Goal: Task Accomplishment & Management: Manage account settings

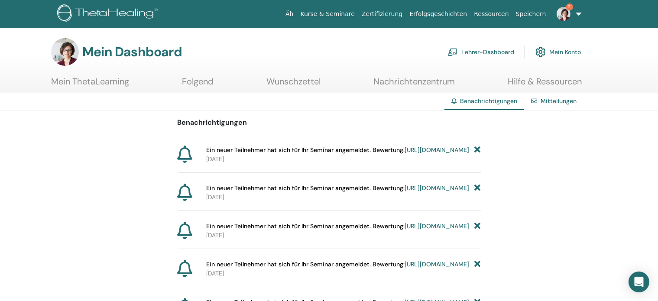
click at [551, 159] on div "Benachrichtigungen Ein neuer Teilnehmer hat sich für Ihr Seminar angemeldet. Be…" at bounding box center [329, 237] width 658 height 253
click at [488, 54] on font "Lehrer-Dashboard" at bounding box center [488, 53] width 53 height 8
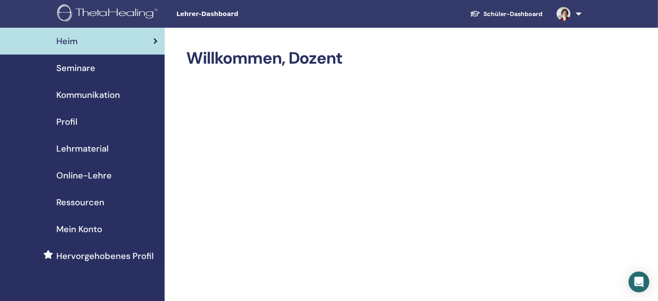
click at [81, 72] on font "Seminare" at bounding box center [75, 67] width 39 height 11
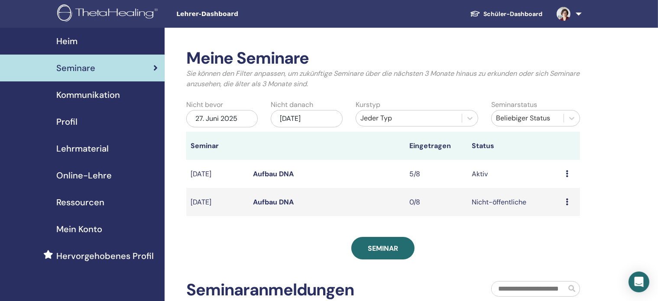
click at [264, 179] on font "Aufbau DNA" at bounding box center [273, 173] width 41 height 9
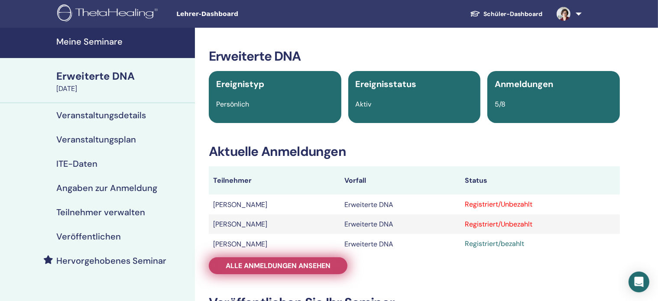
click at [322, 267] on font "Alle Anmeldungen ansehen" at bounding box center [278, 265] width 105 height 9
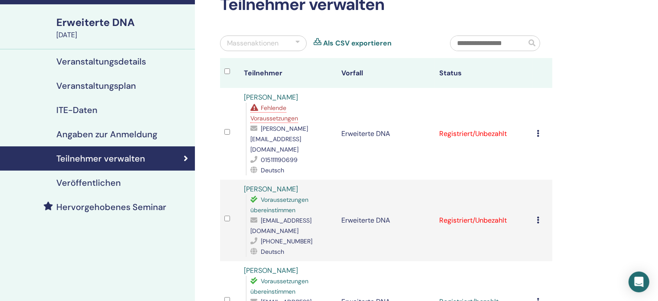
scroll to position [55, 0]
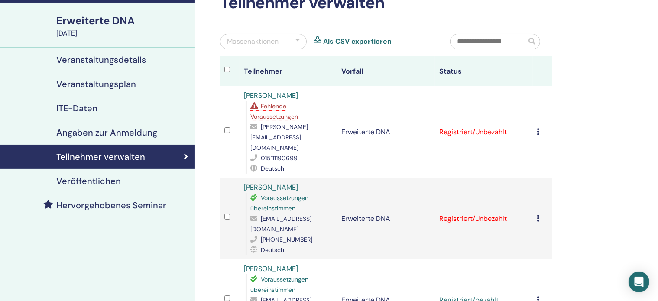
click at [538, 215] on icon at bounding box center [538, 218] width 3 height 7
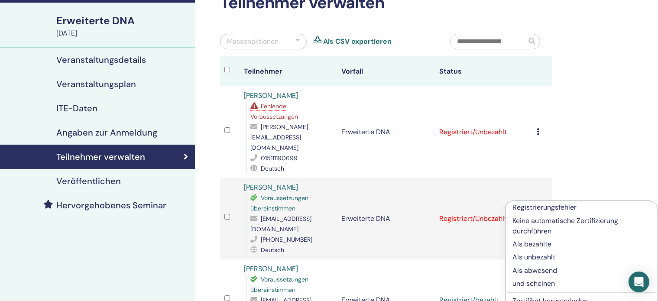
click at [546, 244] on font "Als bezahlte" at bounding box center [532, 244] width 39 height 9
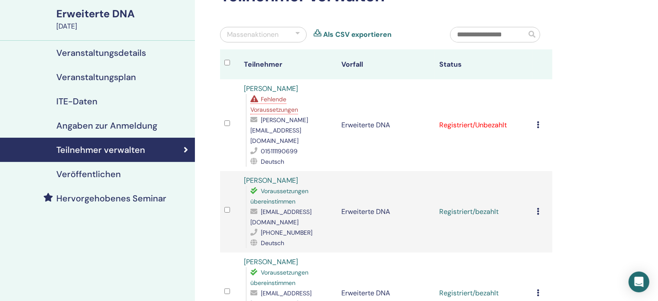
scroll to position [83, 0]
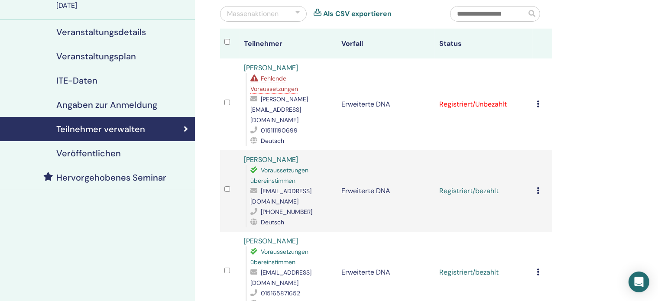
click at [539, 187] on icon at bounding box center [538, 190] width 3 height 7
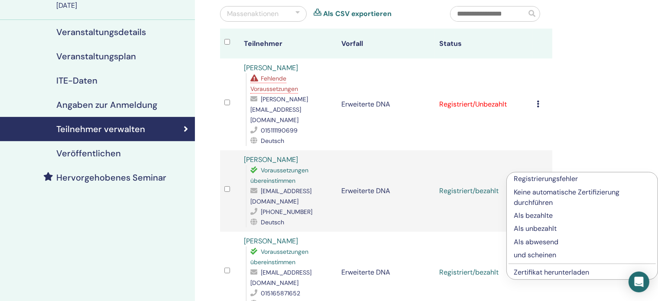
click at [561, 272] on font "Zertifikat herunterladen" at bounding box center [551, 272] width 75 height 9
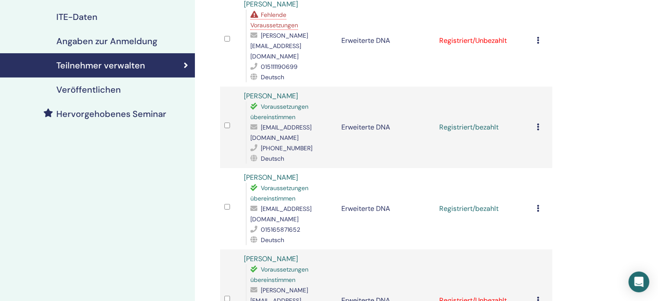
scroll to position [148, 0]
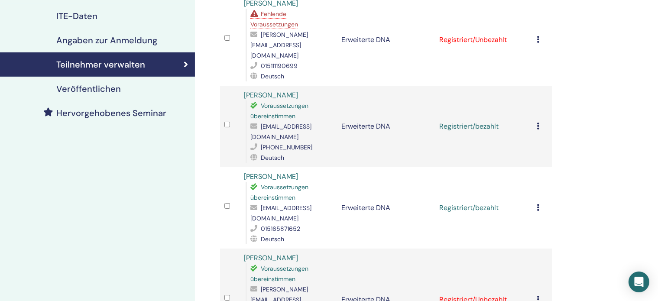
click at [538, 204] on icon at bounding box center [538, 207] width 3 height 7
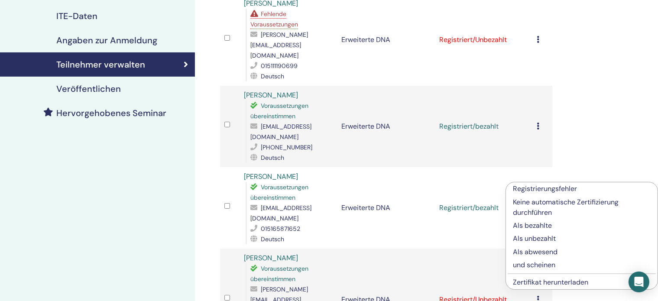
click at [565, 285] on font "Zertifikat herunterladen" at bounding box center [550, 282] width 75 height 9
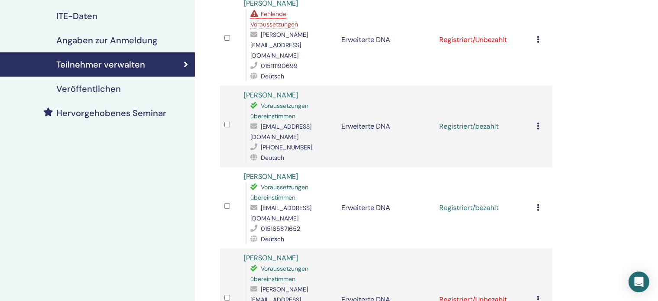
click at [539, 296] on icon at bounding box center [538, 299] width 3 height 7
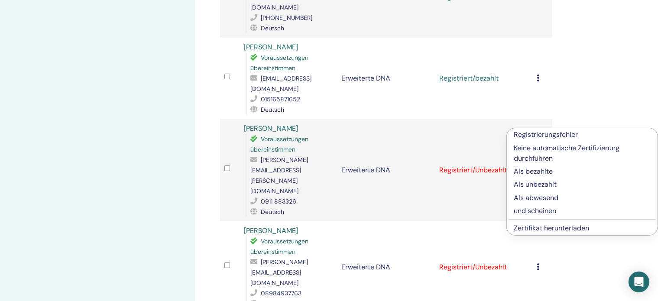
scroll to position [279, 0]
click at [545, 171] on font "Als bezahlte" at bounding box center [533, 170] width 39 height 9
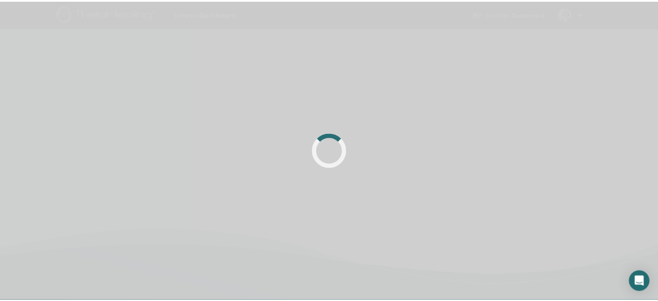
scroll to position [206, 0]
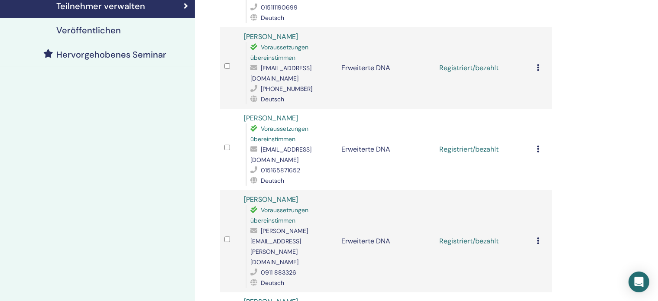
click at [537, 237] on icon at bounding box center [538, 240] width 3 height 7
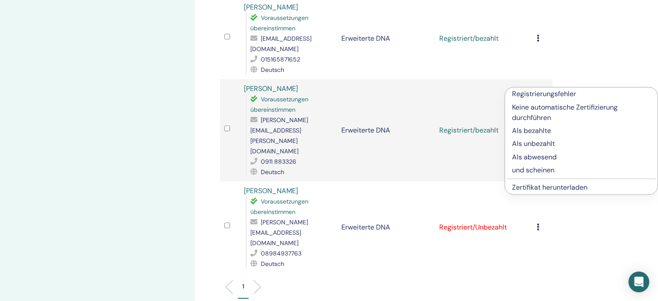
scroll to position [321, 0]
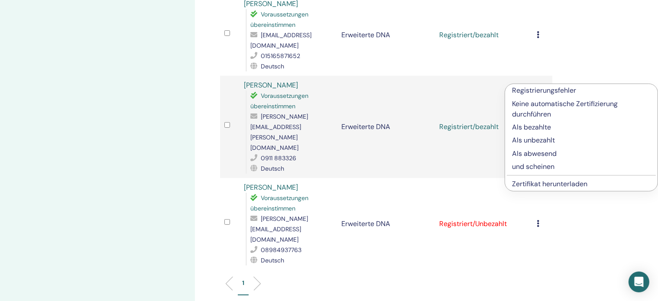
click at [569, 185] on font "Zertifikat herunterladen" at bounding box center [549, 183] width 75 height 9
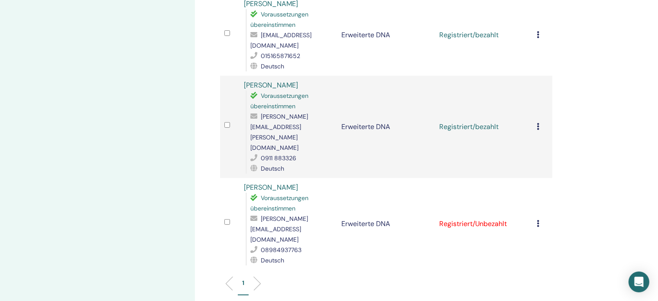
click at [537, 220] on icon at bounding box center [538, 223] width 3 height 7
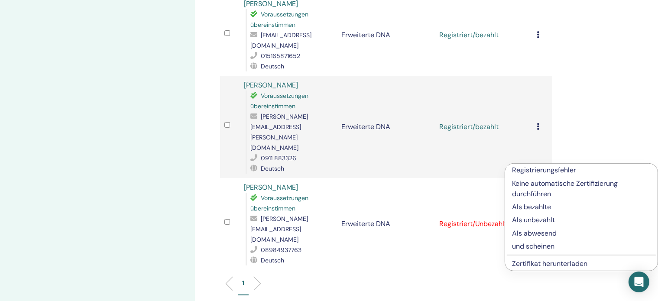
click at [541, 208] on font "Als bezahlte" at bounding box center [531, 206] width 39 height 9
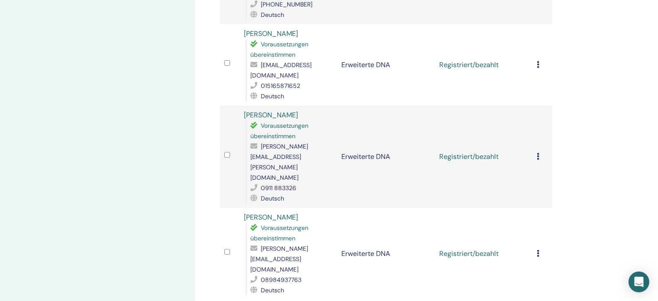
scroll to position [303, 0]
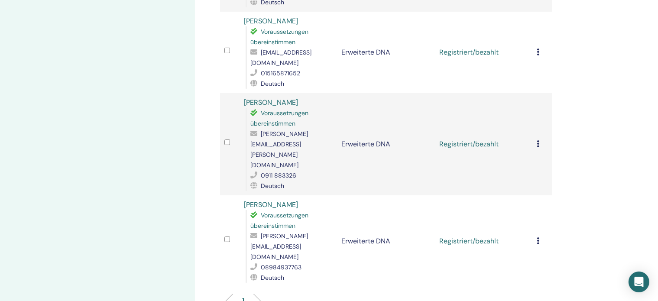
click at [537, 237] on icon at bounding box center [538, 240] width 3 height 7
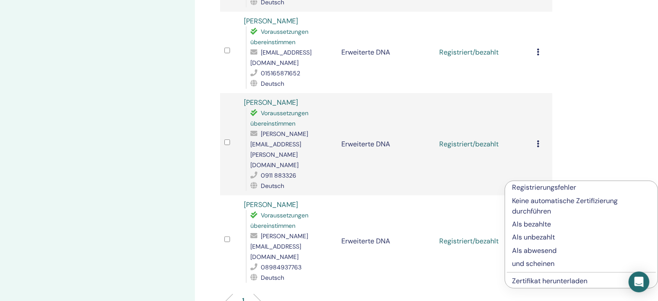
click at [550, 283] on font "Zertifikat herunterladen" at bounding box center [549, 281] width 75 height 9
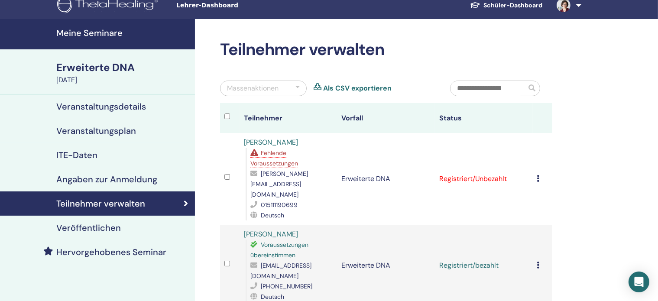
scroll to position [0, 0]
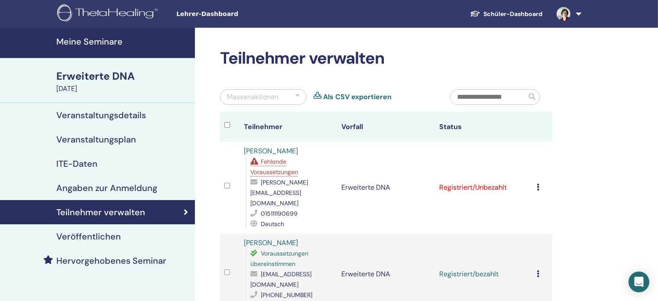
click at [538, 184] on icon at bounding box center [538, 187] width 3 height 7
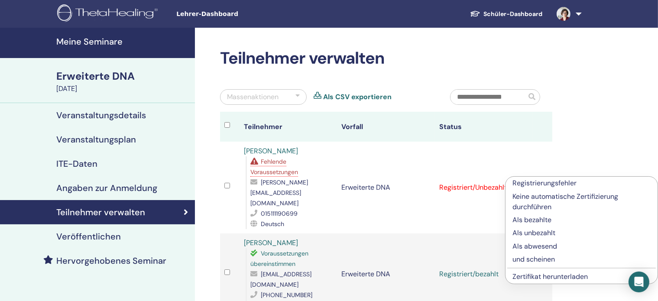
click at [542, 217] on font "Als bezahlte" at bounding box center [532, 219] width 39 height 9
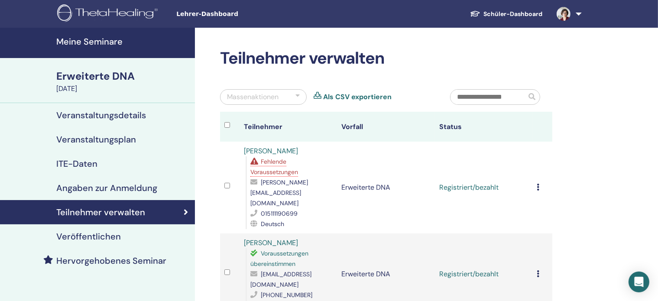
click at [536, 177] on td "Registrierungsfehler Keine automatische Zertifizierung durchführen Als bezahlte…" at bounding box center [543, 188] width 20 height 92
click at [540, 182] on div "Registrierungsfehler Keine automatische Zertifizierung durchführen Als bezahlte…" at bounding box center [542, 187] width 11 height 10
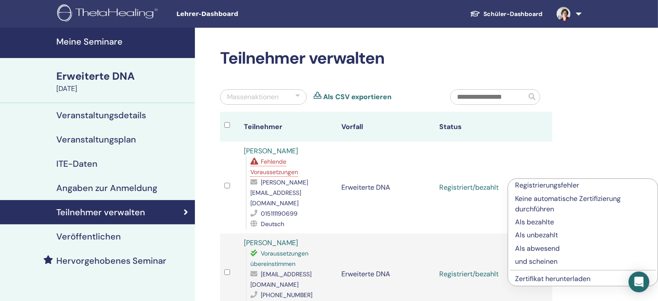
click at [563, 283] on font "Zertifikat herunterladen" at bounding box center [552, 278] width 75 height 9
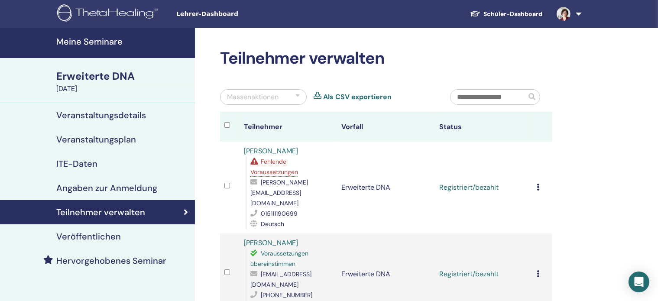
click at [269, 161] on font "Fehlende Voraussetzungen" at bounding box center [275, 167] width 48 height 18
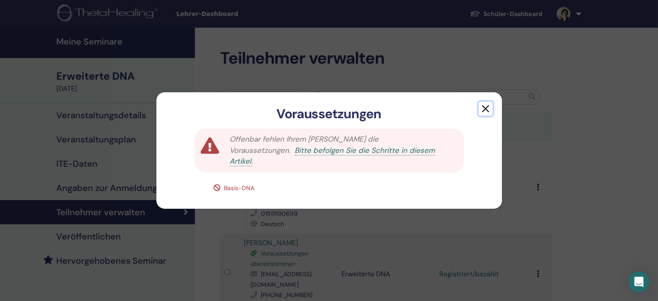
click at [484, 109] on button "button" at bounding box center [486, 109] width 14 height 14
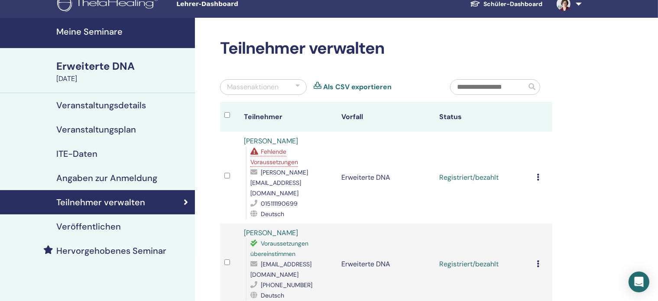
scroll to position [7, 0]
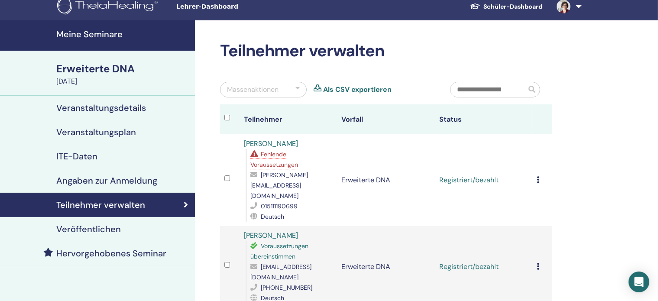
click at [300, 87] on div "Massenaktionen" at bounding box center [263, 90] width 87 height 16
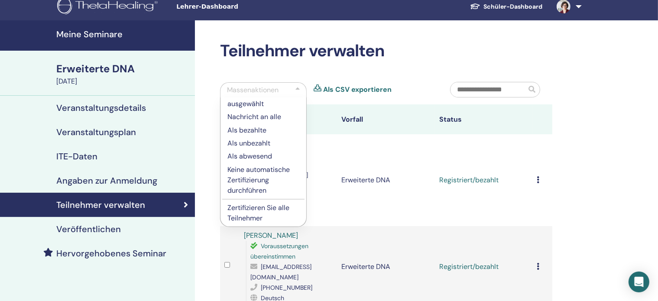
click at [126, 132] on font "Veranstaltungsplan" at bounding box center [96, 132] width 80 height 11
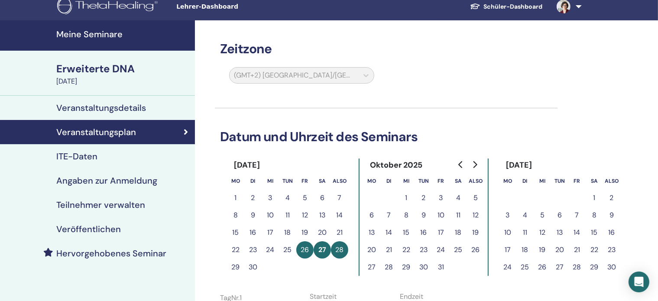
click at [126, 132] on font "Veranstaltungsplan" at bounding box center [96, 132] width 80 height 11
click at [98, 199] on font "Teilnehmer verwalten" at bounding box center [100, 204] width 89 height 11
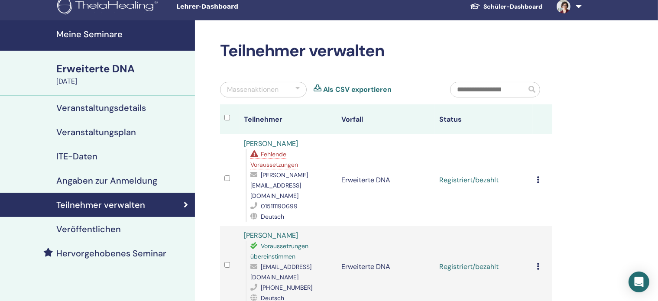
click at [88, 38] on font "Meine Seminare" at bounding box center [89, 34] width 66 height 11
